Goal: Task Accomplishment & Management: Use online tool/utility

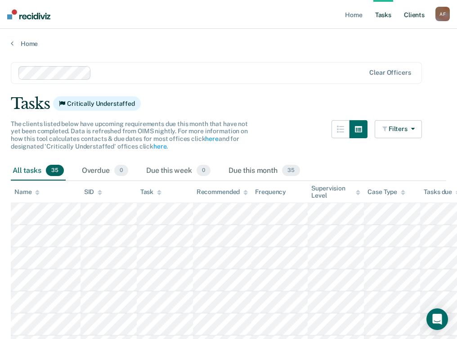
click at [411, 14] on link "Client s" at bounding box center [414, 14] width 24 height 29
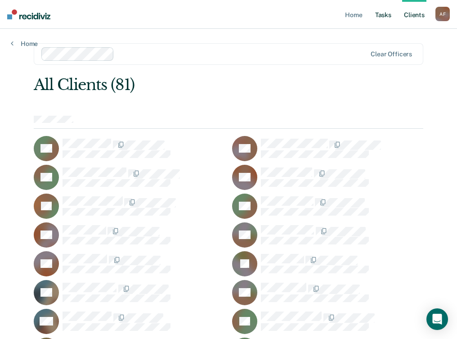
click at [386, 14] on link "Tasks" at bounding box center [384, 14] width 20 height 29
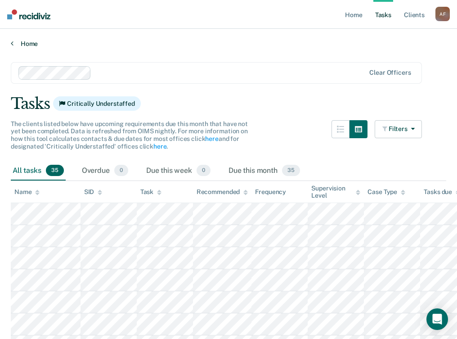
click at [29, 44] on link "Home" at bounding box center [229, 44] width 436 height 8
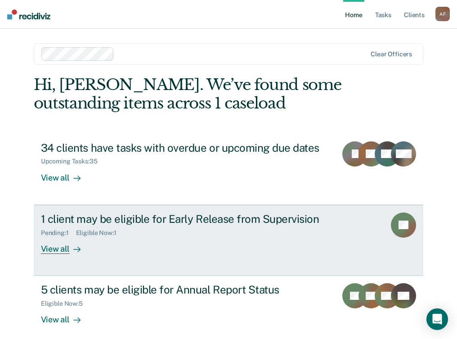
click at [55, 244] on div "View all" at bounding box center [66, 245] width 50 height 18
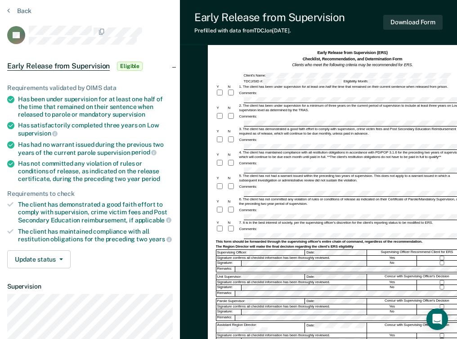
scroll to position [32, 0]
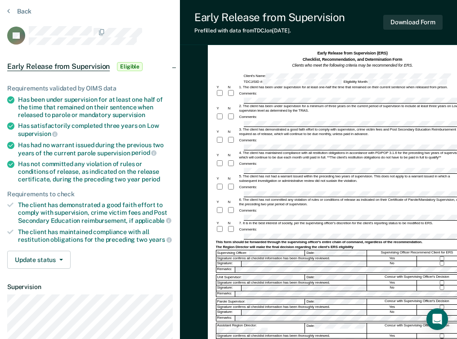
click at [66, 66] on span "Early Release from Supervision" at bounding box center [58, 66] width 103 height 9
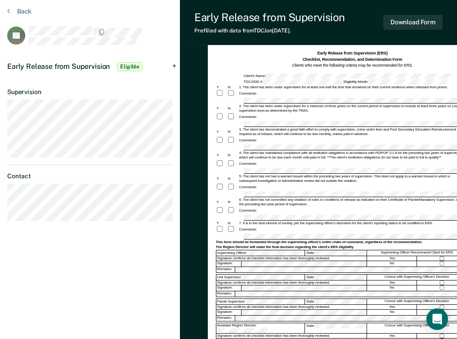
click at [66, 66] on span "Early Release from Supervision" at bounding box center [58, 66] width 103 height 9
